Goal: Navigation & Orientation: Go to known website

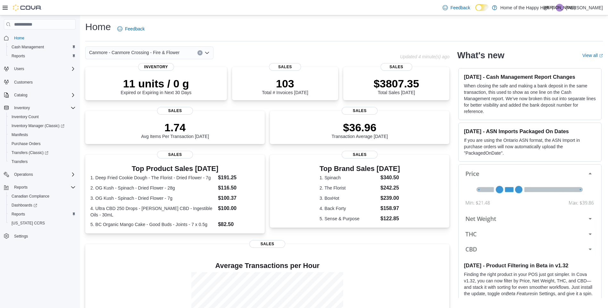
click at [320, 10] on p "Jesse Asselin" at bounding box center [584, 8] width 37 height 8
click at [320, 64] on span "Sign Out" at bounding box center [560, 63] width 17 height 6
